Goal: Transaction & Acquisition: Purchase product/service

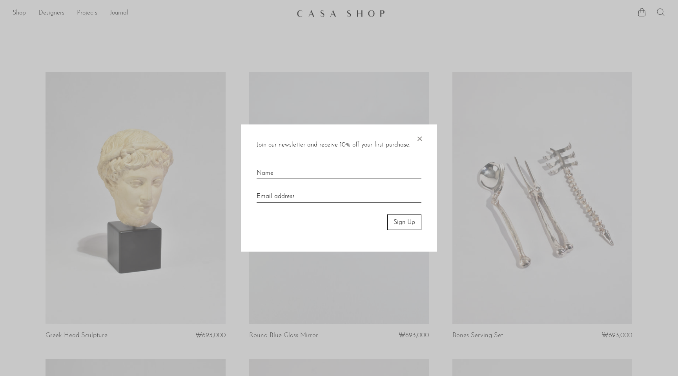
click at [420, 135] on span "×" at bounding box center [420, 136] width 8 height 25
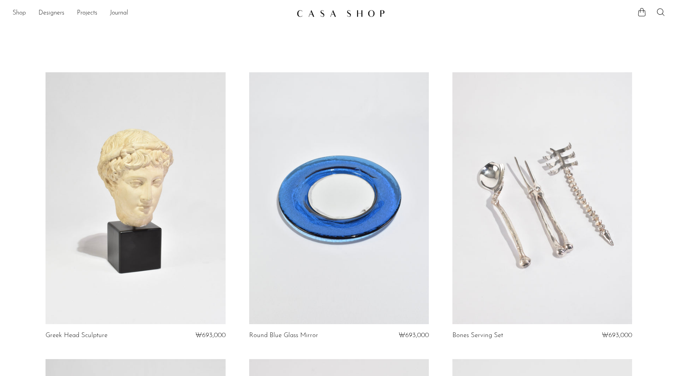
click at [21, 12] on link "Shop" at bounding box center [19, 13] width 13 height 10
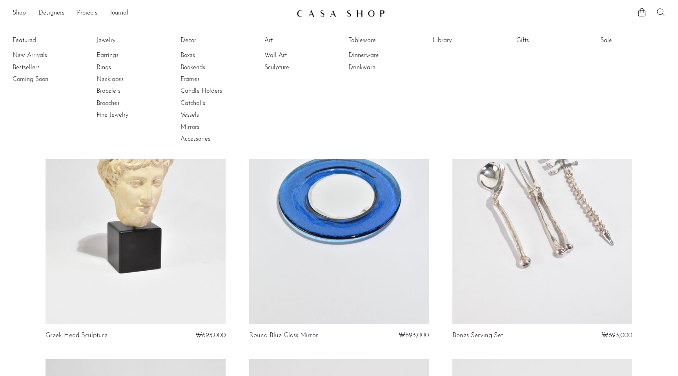
click at [125, 80] on link "Necklaces" at bounding box center [126, 79] width 59 height 9
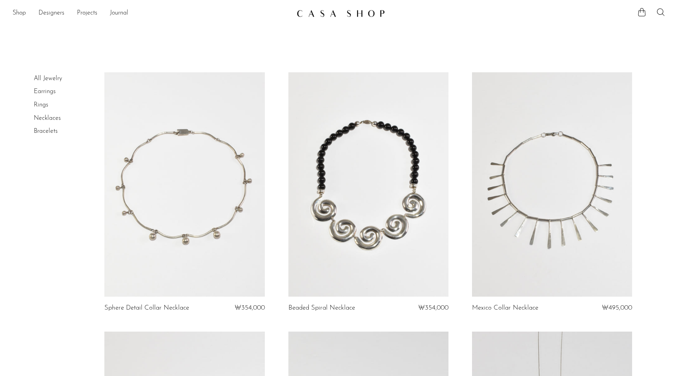
click at [221, 219] on link at bounding box center [184, 184] width 160 height 225
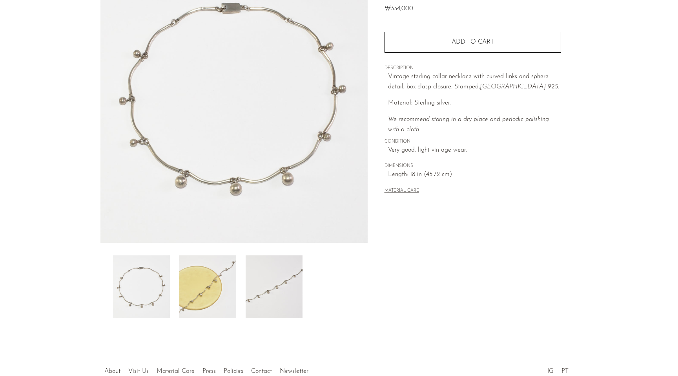
scroll to position [100, 0]
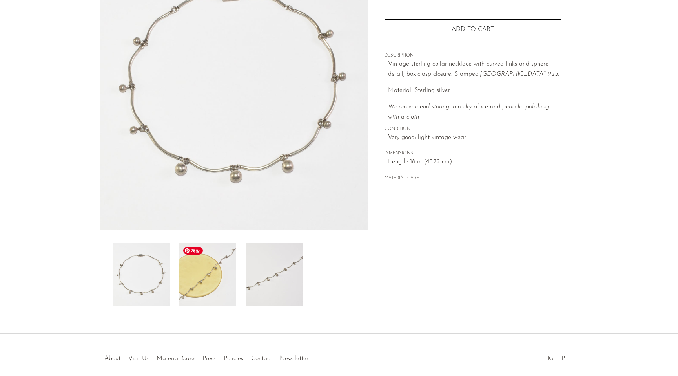
click at [220, 272] on img at bounding box center [207, 274] width 57 height 63
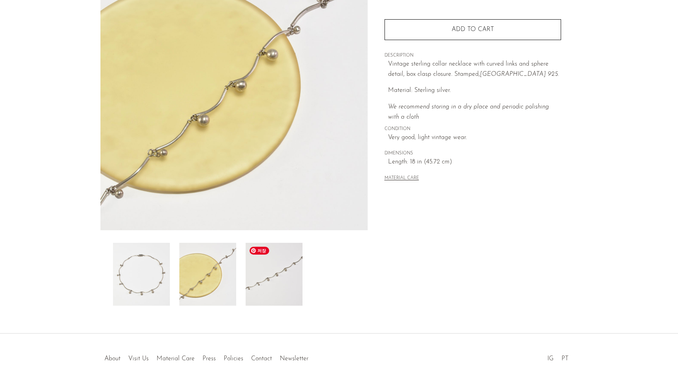
click at [264, 272] on img at bounding box center [274, 274] width 57 height 63
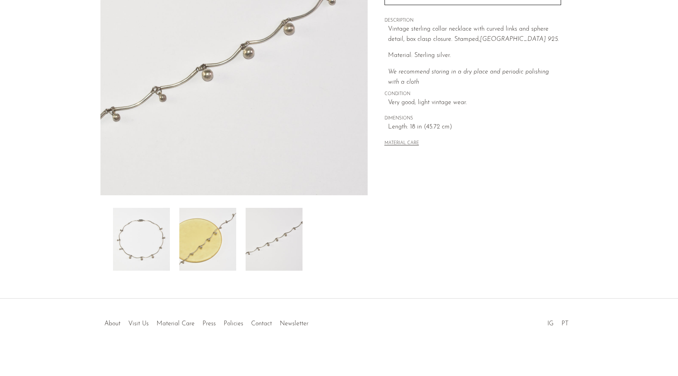
scroll to position [0, 0]
